Goal: Check status: Check status

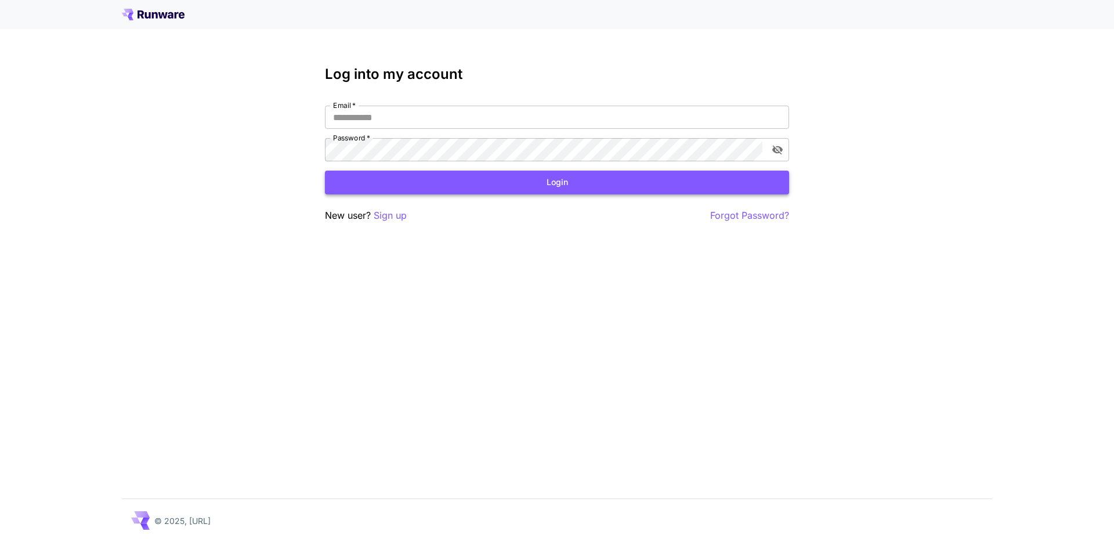
type input "**********"
click at [543, 183] on button "Login" at bounding box center [557, 183] width 464 height 24
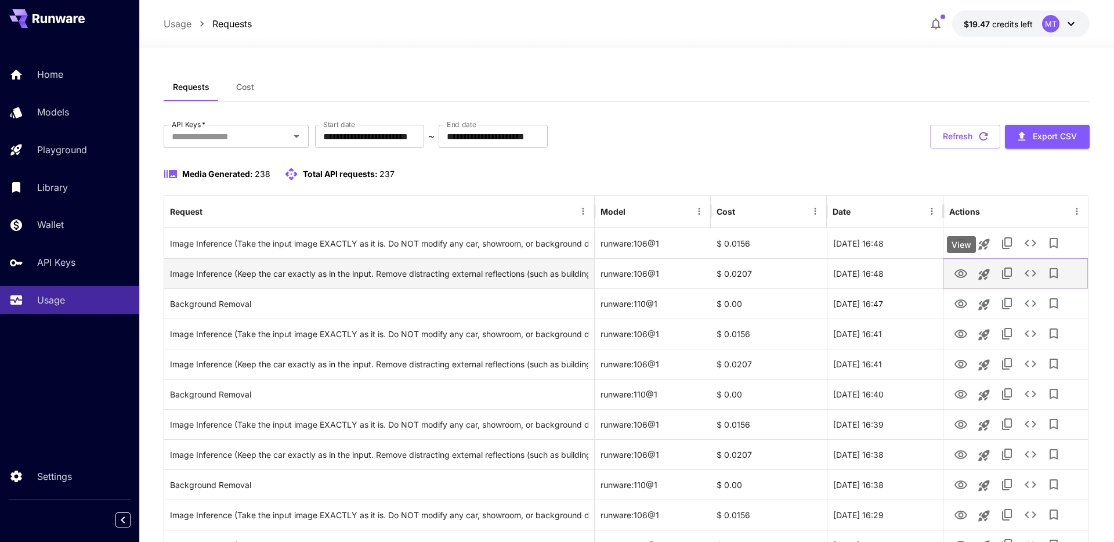
click at [960, 271] on icon "View" at bounding box center [961, 273] width 13 height 9
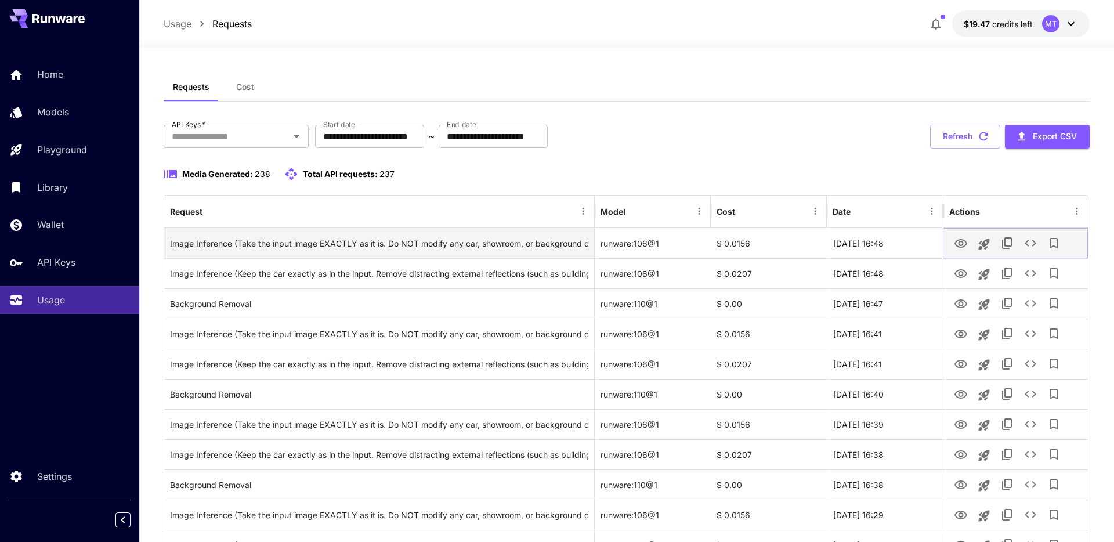
click at [968, 247] on icon "View" at bounding box center [961, 244] width 14 height 14
click at [570, 244] on div "Image Inference (Take the input image EXACTLY as it is. Do NOT modify any car, …" at bounding box center [379, 244] width 418 height 30
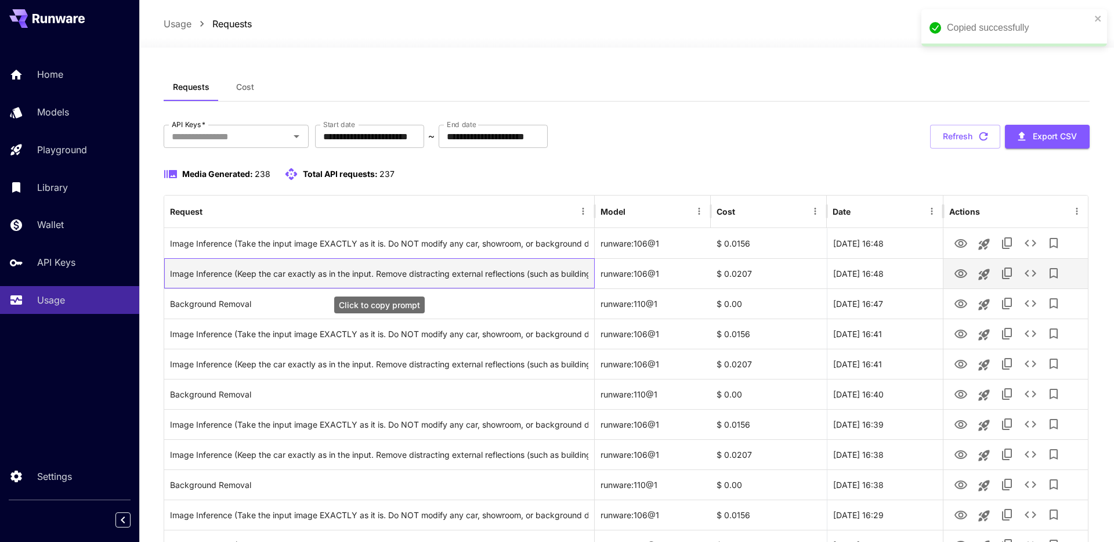
click at [519, 269] on div "Image Inference (Keep the car exactly as in the input. Remove distracting exter…" at bounding box center [379, 274] width 418 height 30
click at [1008, 275] on icon "Copy TaskUUID" at bounding box center [1008, 273] width 14 height 14
click at [1034, 275] on icon "See details" at bounding box center [1031, 273] width 12 height 7
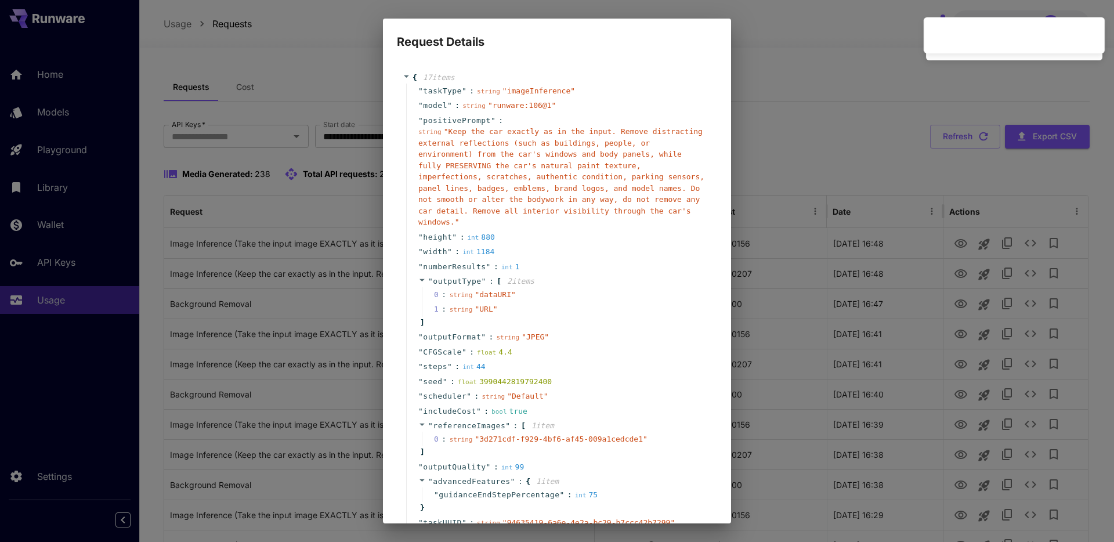
click at [625, 233] on div "" height " : int 880" at bounding box center [558, 237] width 305 height 15
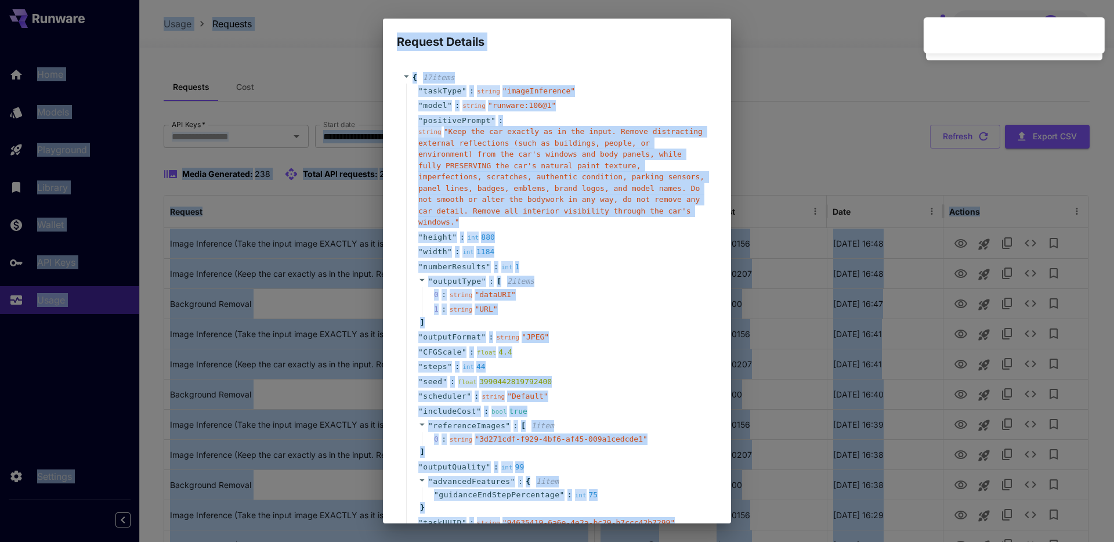
click at [625, 233] on div "" height " : int 880" at bounding box center [558, 237] width 305 height 15
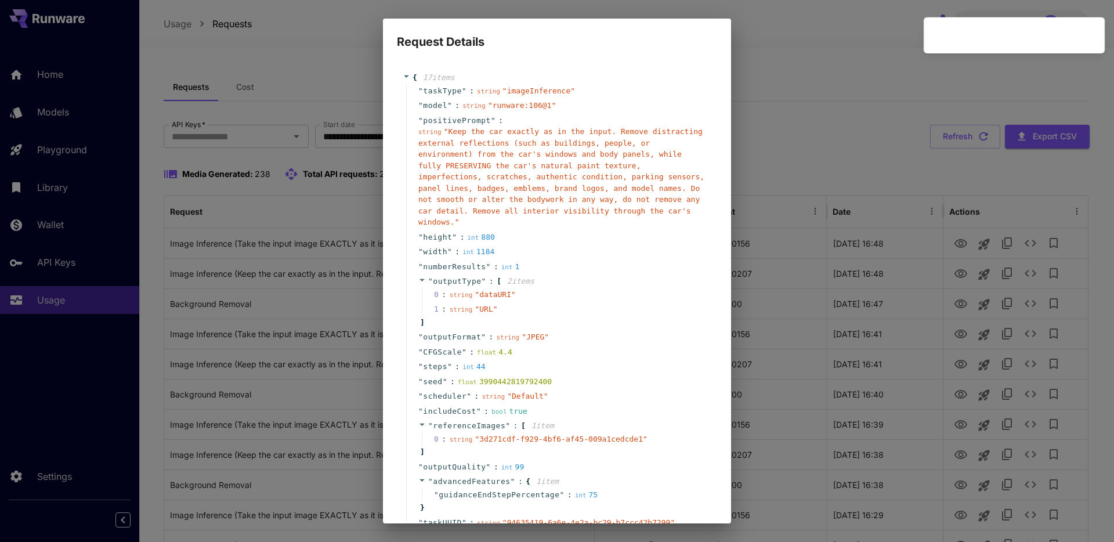
scroll to position [88, 0]
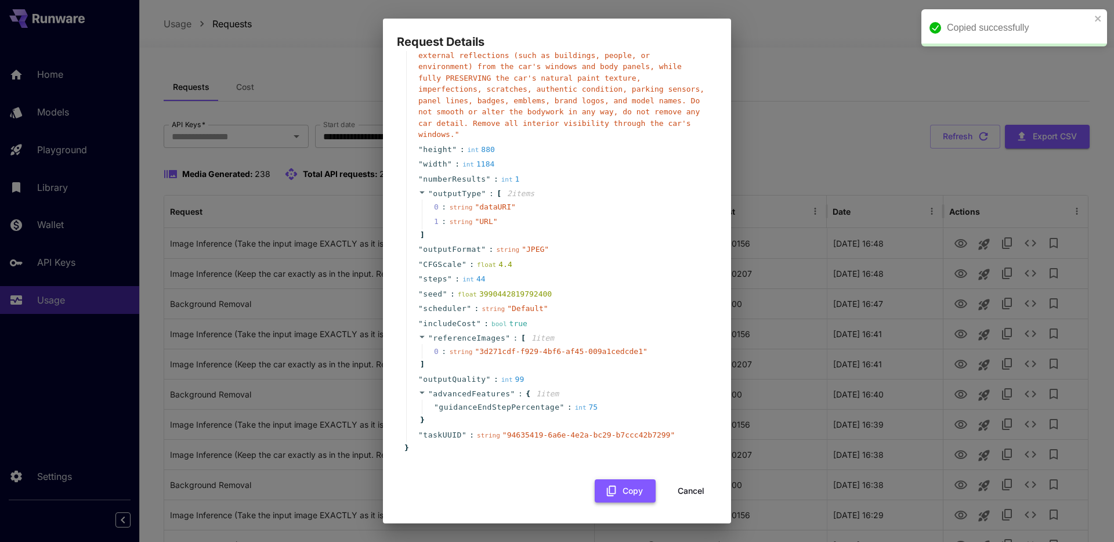
click at [633, 487] on button "Copy" at bounding box center [625, 491] width 61 height 24
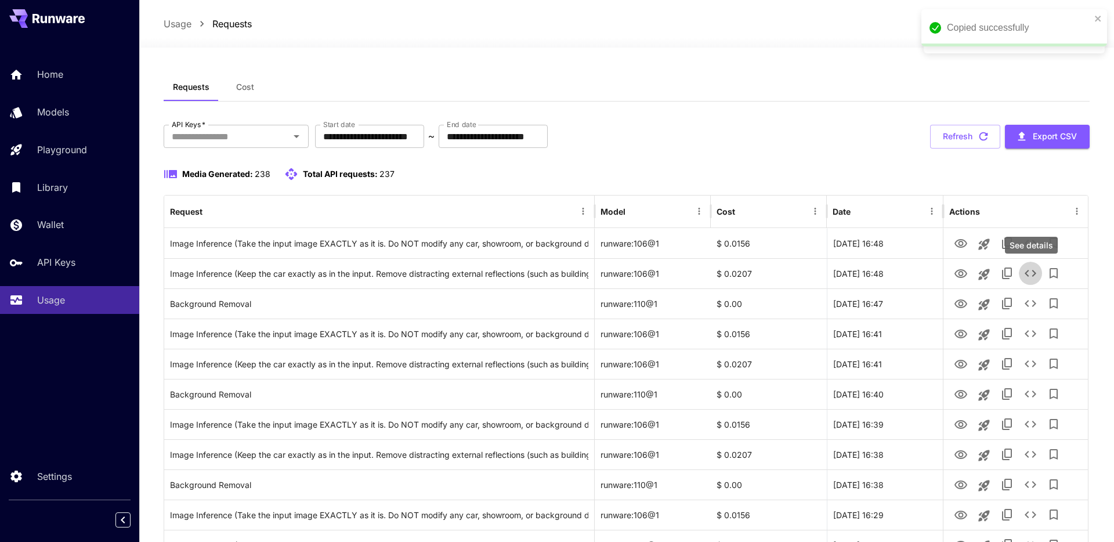
click at [917, 92] on div "Requests Cost" at bounding box center [627, 87] width 926 height 28
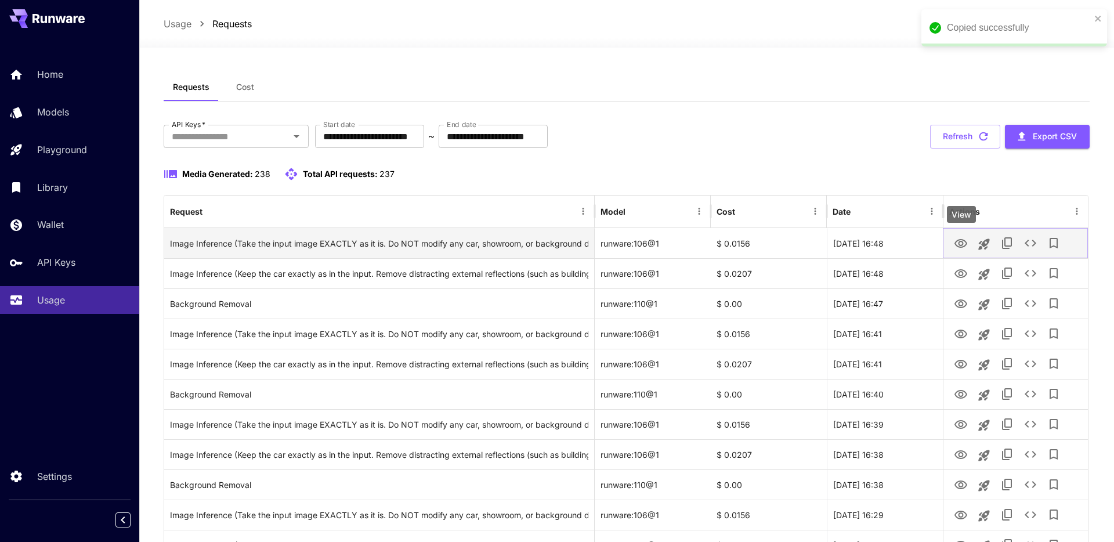
click at [959, 243] on icon "View" at bounding box center [961, 243] width 13 height 9
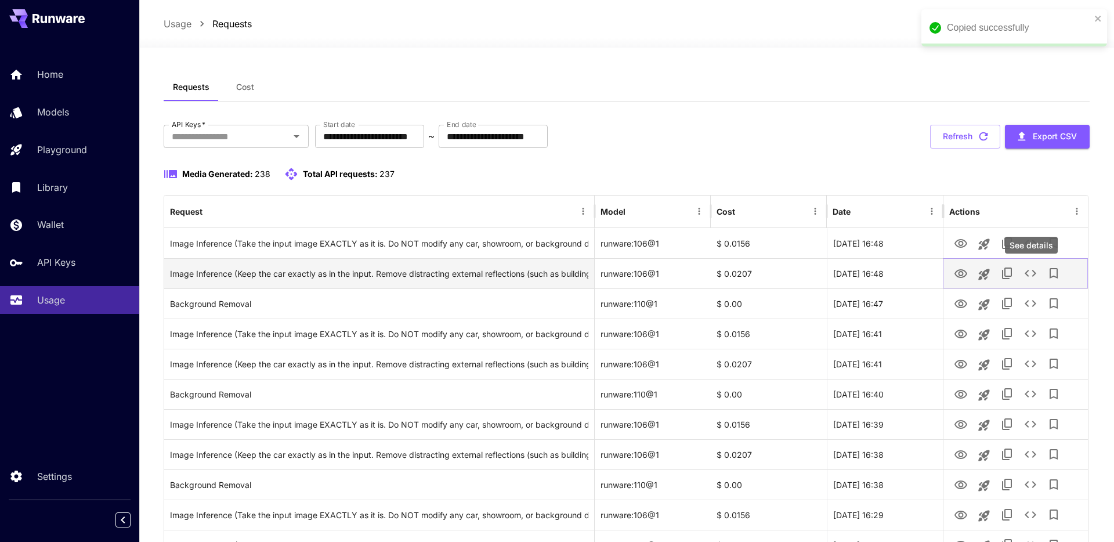
click at [1033, 273] on icon "See details" at bounding box center [1031, 273] width 14 height 14
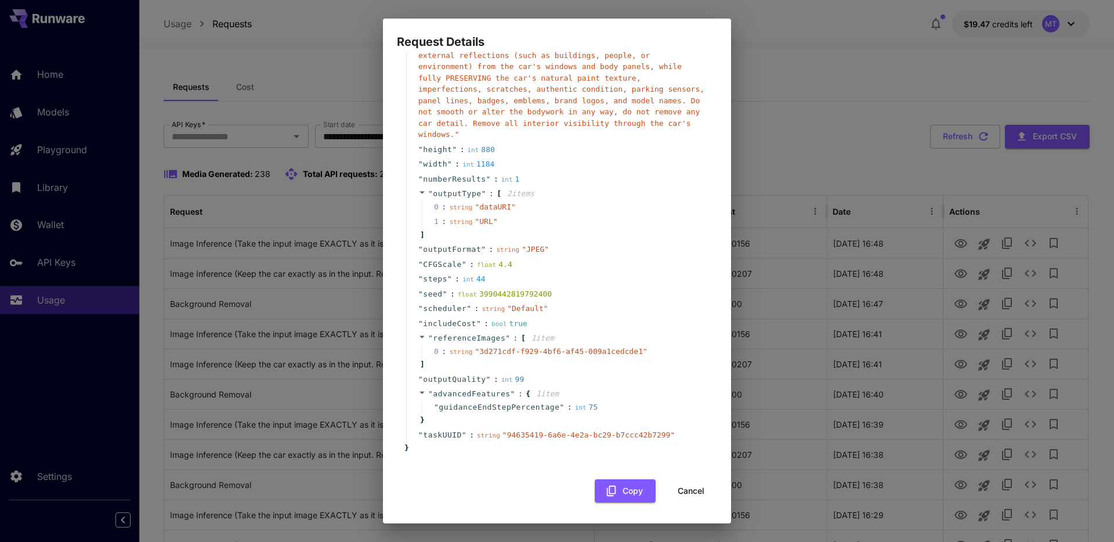
click at [621, 478] on div "{ 17 item s " taskType " : string " imageInference " " model " : string " runwa…" at bounding box center [557, 238] width 320 height 530
click at [621, 490] on button "Copy" at bounding box center [625, 491] width 61 height 24
click at [704, 492] on button "Cancel" at bounding box center [691, 491] width 52 height 24
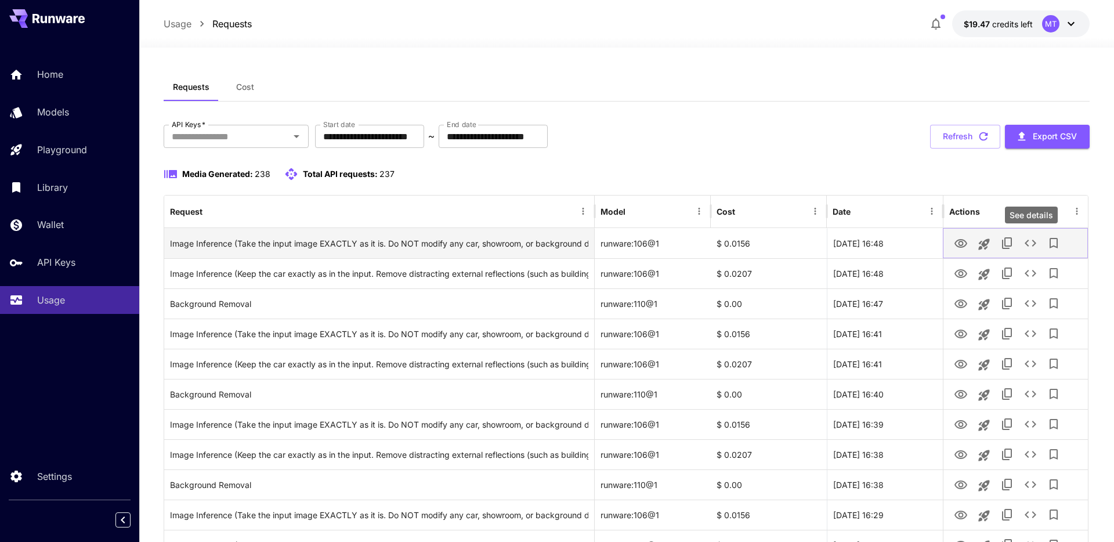
click at [1028, 240] on icon "See details" at bounding box center [1031, 243] width 14 height 14
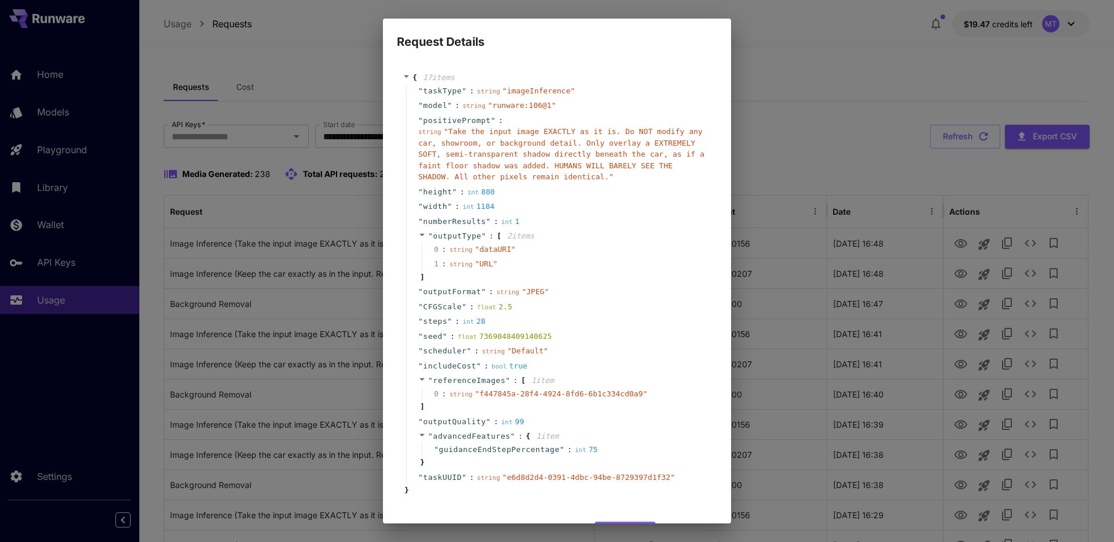
scroll to position [42, 0]
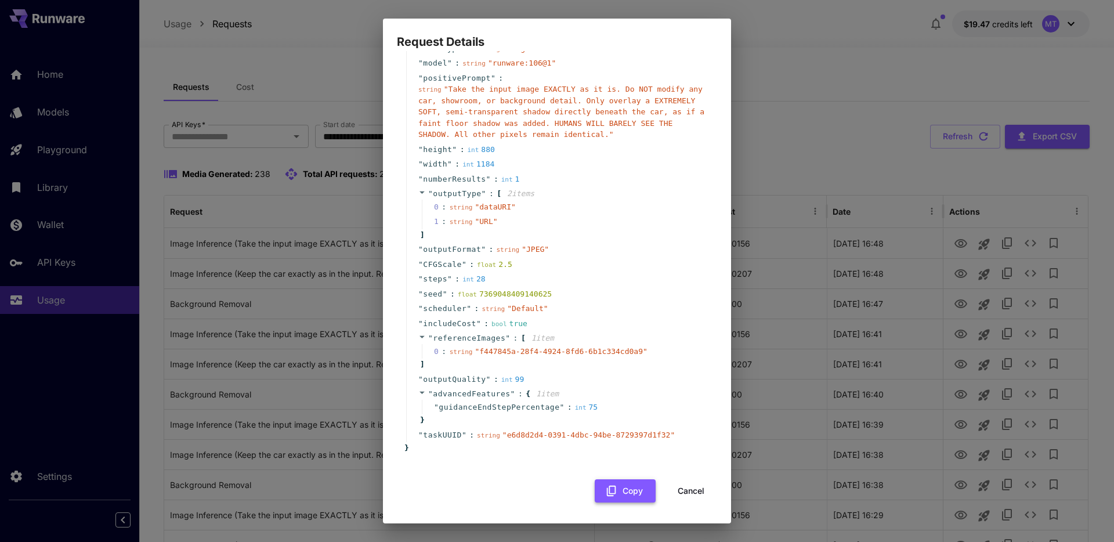
click at [627, 483] on button "Copy" at bounding box center [625, 491] width 61 height 24
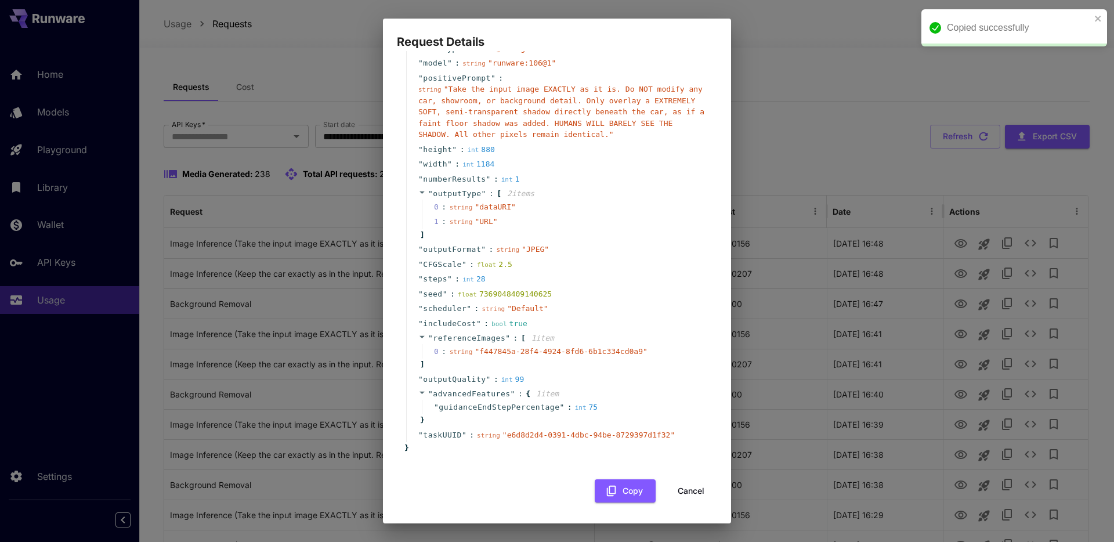
click at [595, 479] on button "Copy" at bounding box center [625, 491] width 61 height 24
click at [1038, 277] on div "Request Details { 17 item s " taskType " : string " imageInference " " model " …" at bounding box center [557, 271] width 1114 height 542
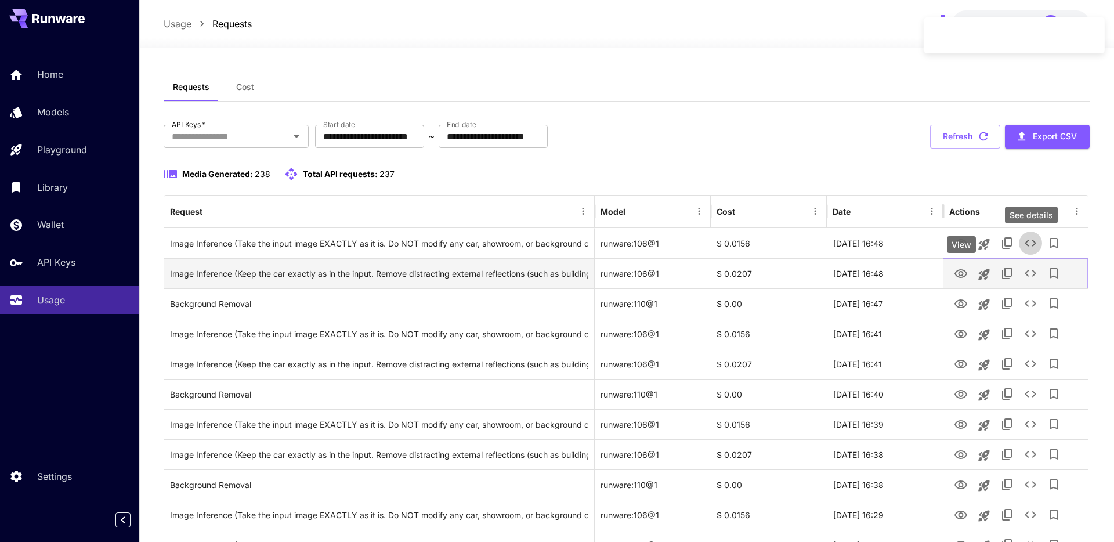
click at [960, 275] on icon "View" at bounding box center [961, 273] width 13 height 9
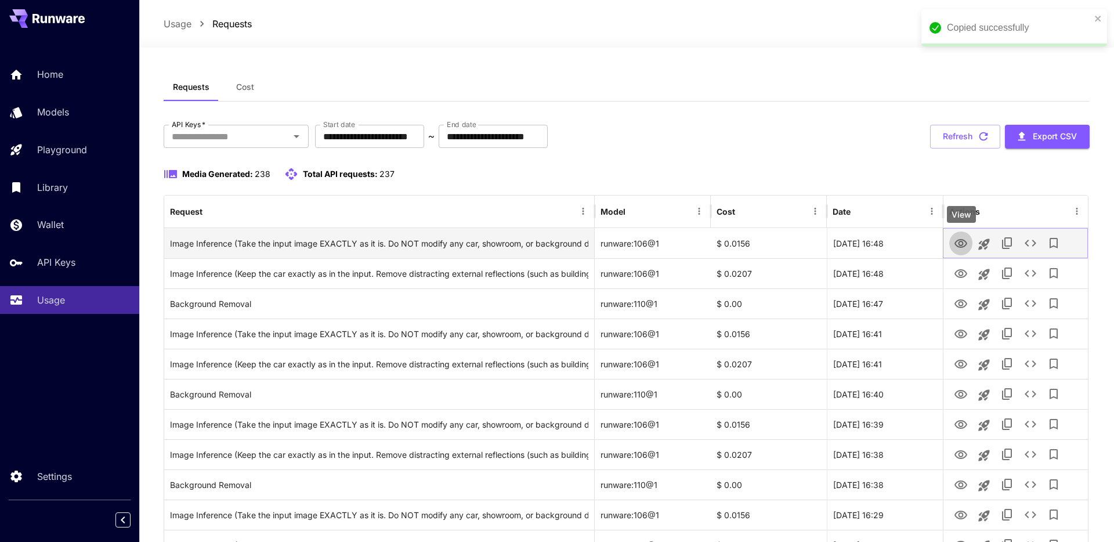
click at [961, 244] on icon "View" at bounding box center [961, 243] width 13 height 9
